Goal: Transaction & Acquisition: Purchase product/service

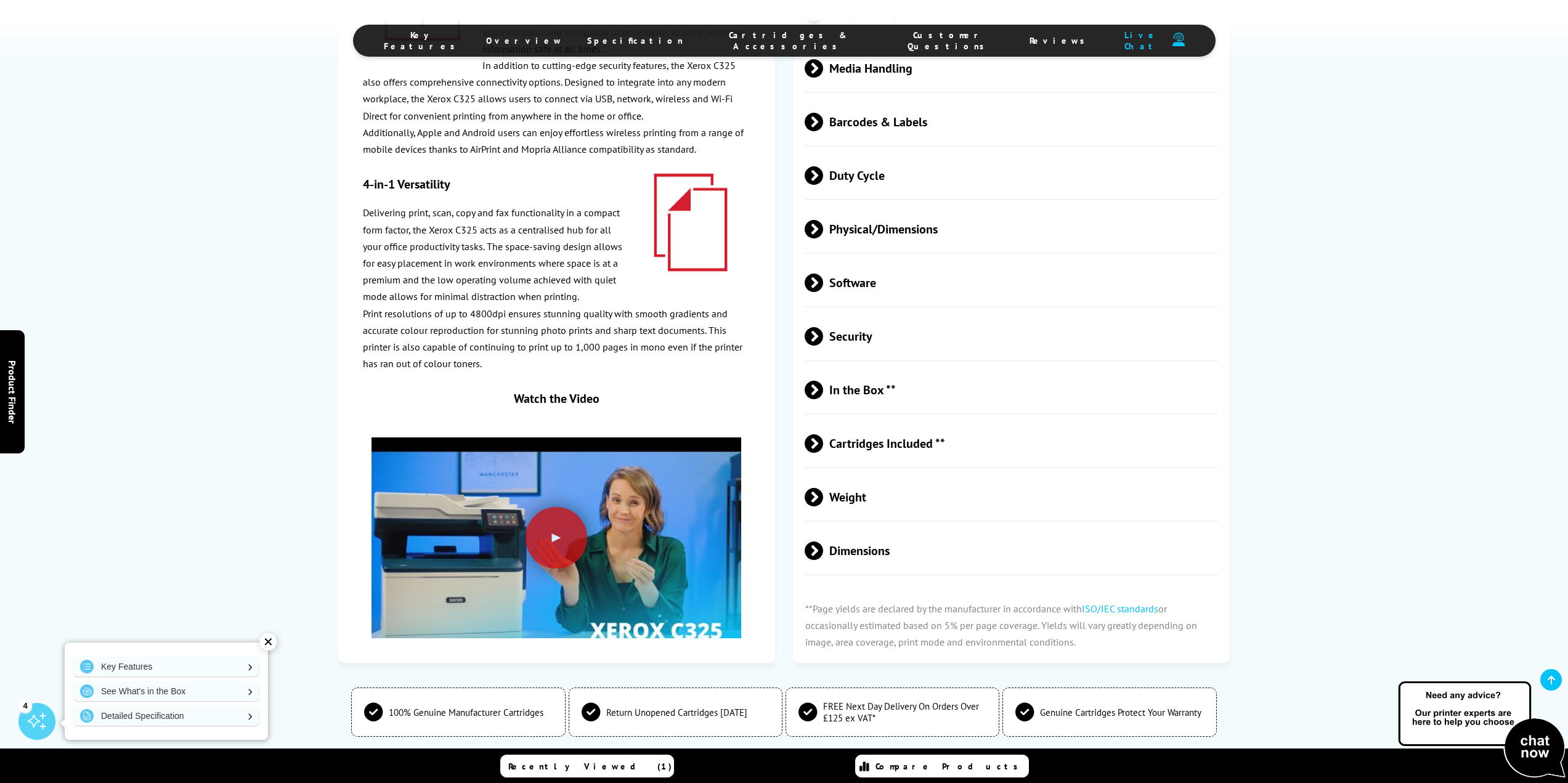
scroll to position [4187, 0]
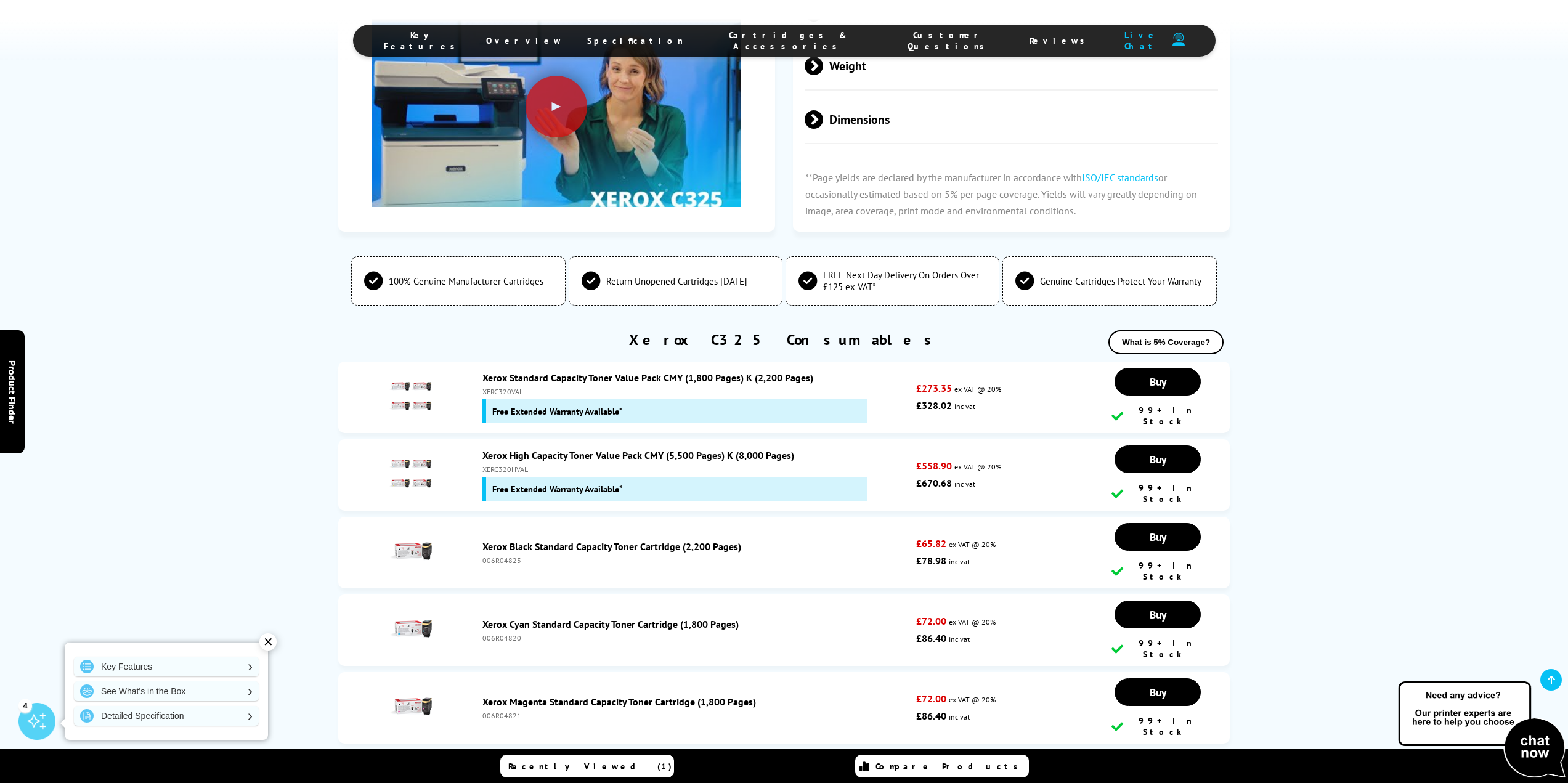
click at [711, 371] on link "Xerox Standard Capacity Toner Value Pack CMY (1,800 Pages) K (2,200 Pages)" at bounding box center [648, 377] width 331 height 12
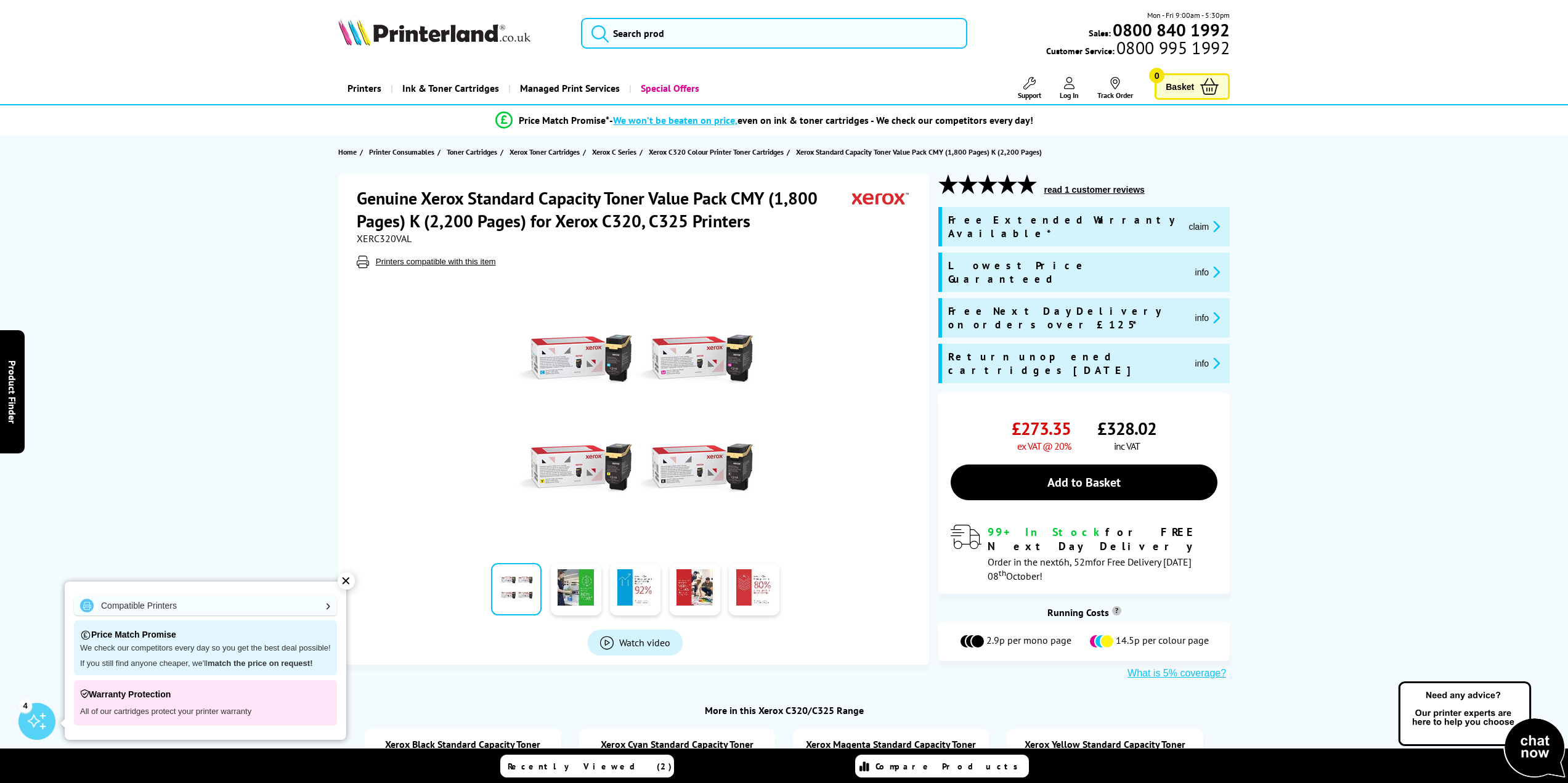
click at [624, 642] on span "Watch video" at bounding box center [645, 642] width 51 height 12
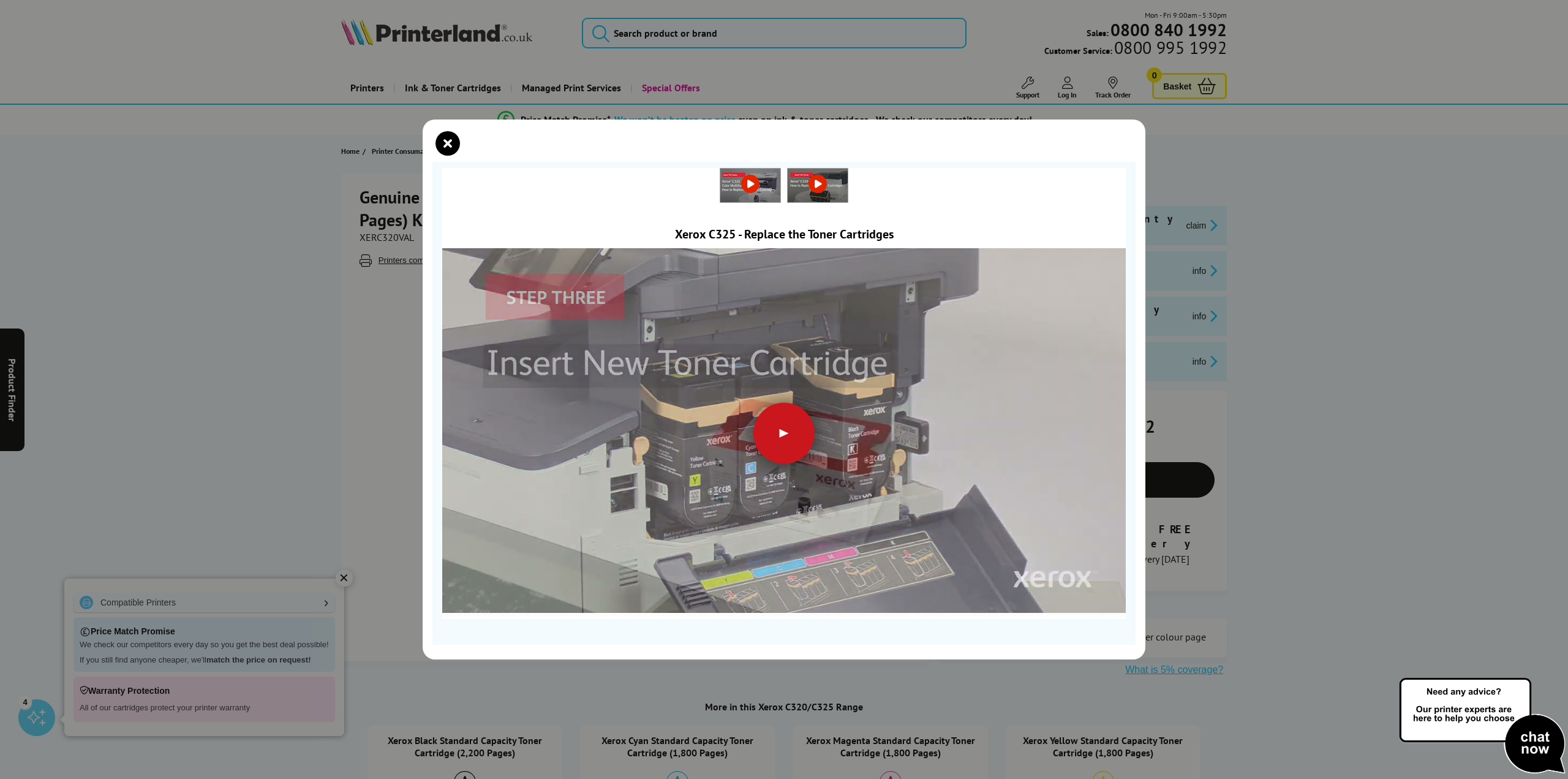
click at [798, 442] on div at bounding box center [784, 433] width 61 height 61
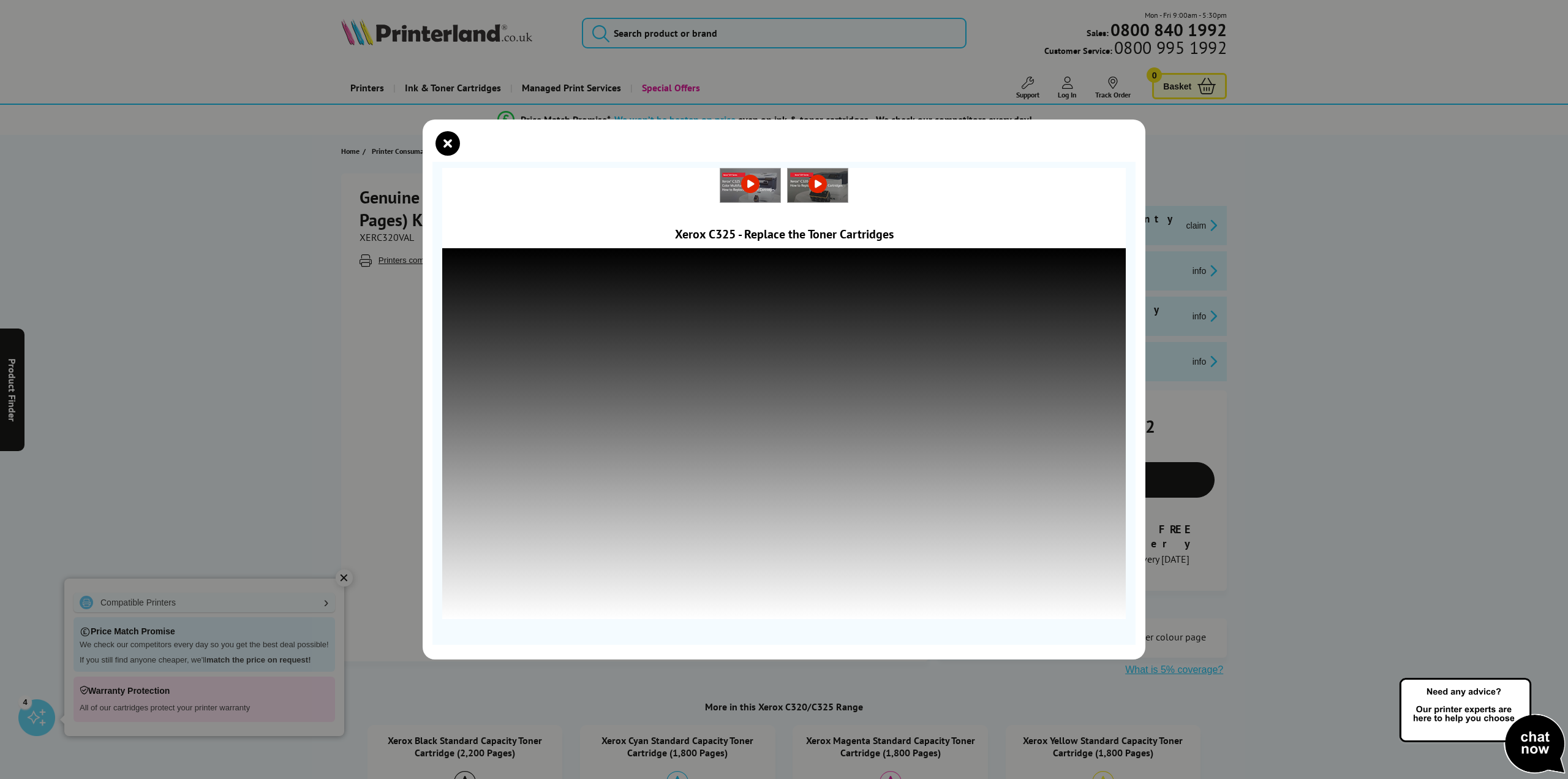
click at [1257, 265] on div "Xerox C325 - Replace the Toner Cartridges" at bounding box center [784, 390] width 1568 height 779
click at [448, 143] on icon "close modal" at bounding box center [447, 143] width 24 height 25
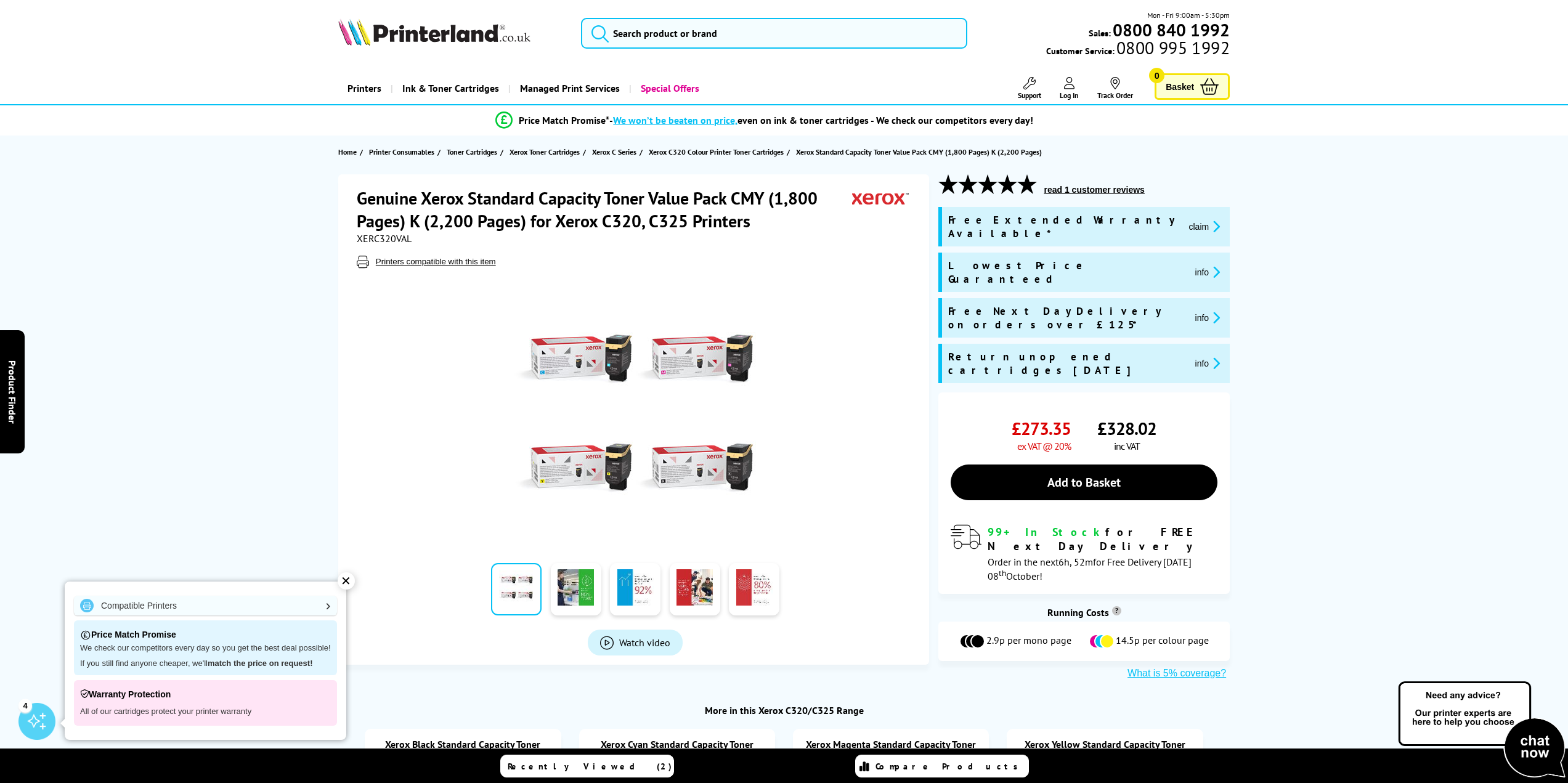
drag, startPoint x: 554, startPoint y: 242, endPoint x: 216, endPoint y: 287, distance: 341.0
drag, startPoint x: 464, startPoint y: 197, endPoint x: 419, endPoint y: 194, distance: 45.1
click at [419, 194] on h1 "Genuine Xerox Standard Capacity Toner Value Pack CMY (1,800 Pages) K (2,200 Pag…" at bounding box center [604, 209] width 496 height 45
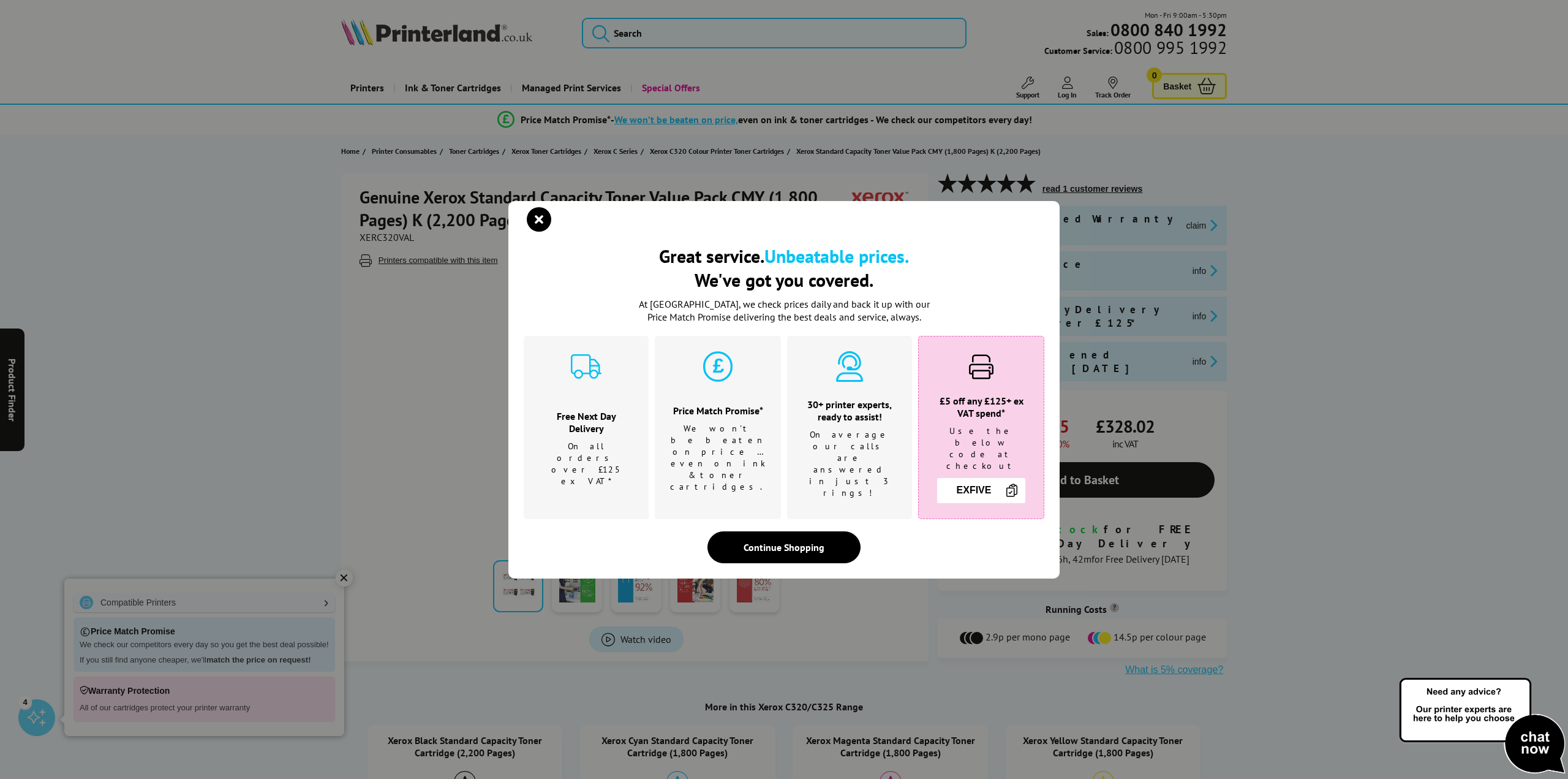
drag, startPoint x: 447, startPoint y: 193, endPoint x: 425, endPoint y: 197, distance: 22.4
click at [425, 197] on div "Great service. Unbeatable prices. We've got you covered. Great service. Unbeata…" at bounding box center [784, 390] width 1568 height 779
click at [426, 195] on div "Great service. Unbeatable prices. We've got you covered. Great service. Unbeata…" at bounding box center [784, 390] width 1568 height 779
click at [538, 232] on icon "close modal" at bounding box center [539, 219] width 24 height 25
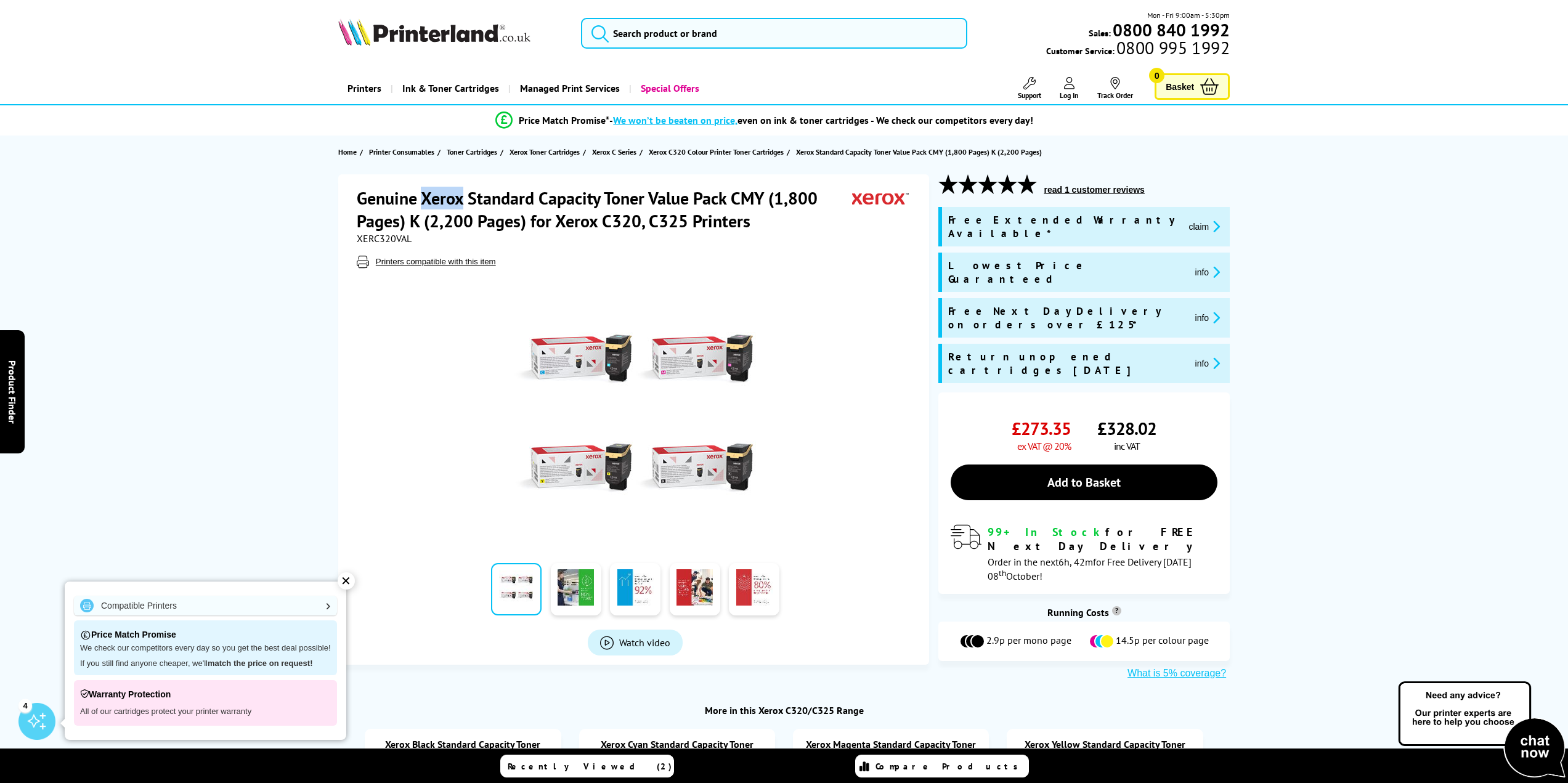
drag, startPoint x: 465, startPoint y: 196, endPoint x: 425, endPoint y: 193, distance: 40.1
click at [425, 193] on h1 "Genuine Xerox Standard Capacity Toner Value Pack CMY (1,800 Pages) K (2,200 Pag…" at bounding box center [604, 209] width 496 height 45
copy h1 "Xerox"
